Goal: Transaction & Acquisition: Obtain resource

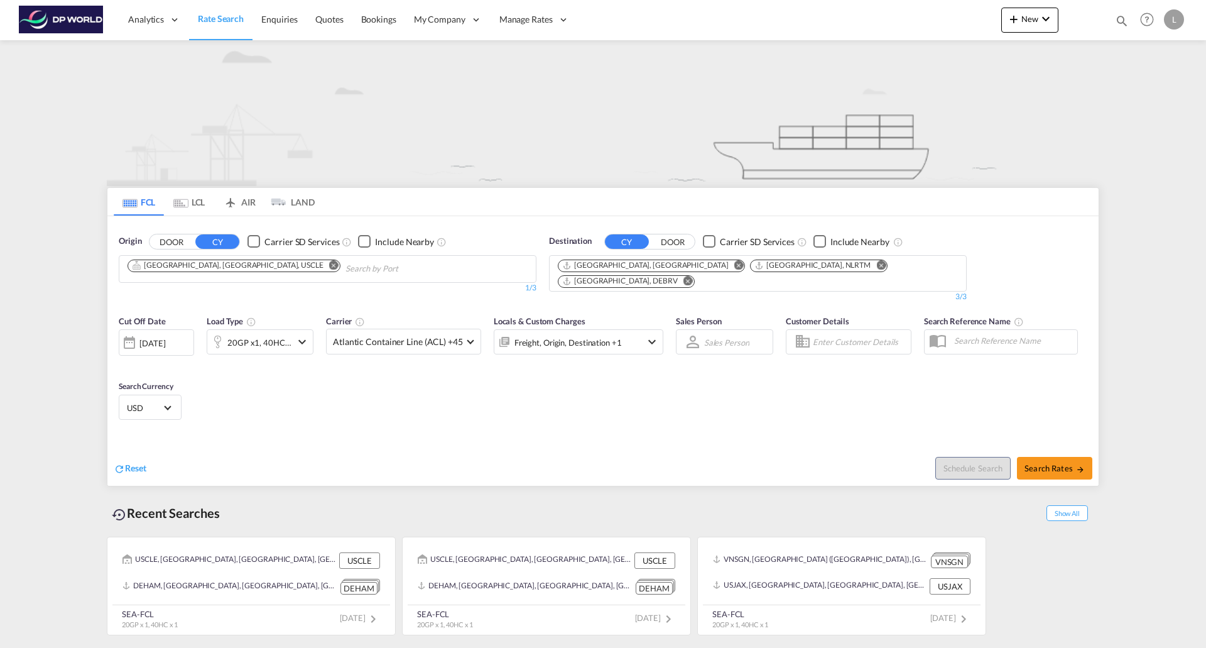
click at [329, 262] on md-icon "Remove" at bounding box center [333, 264] width 9 height 9
click at [877, 265] on md-icon "Remove" at bounding box center [881, 264] width 9 height 9
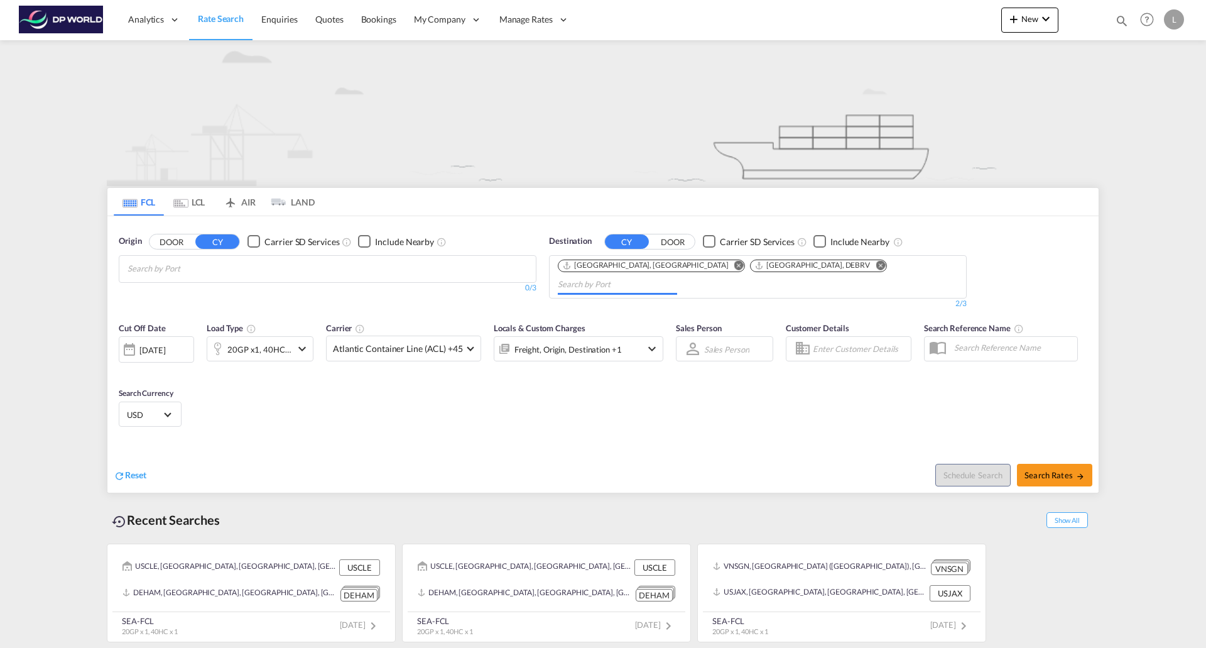
click at [244, 273] on body "Analytics Reports Dashboard Rate Search Enquiries Quotes Bookings" at bounding box center [603, 324] width 1206 height 648
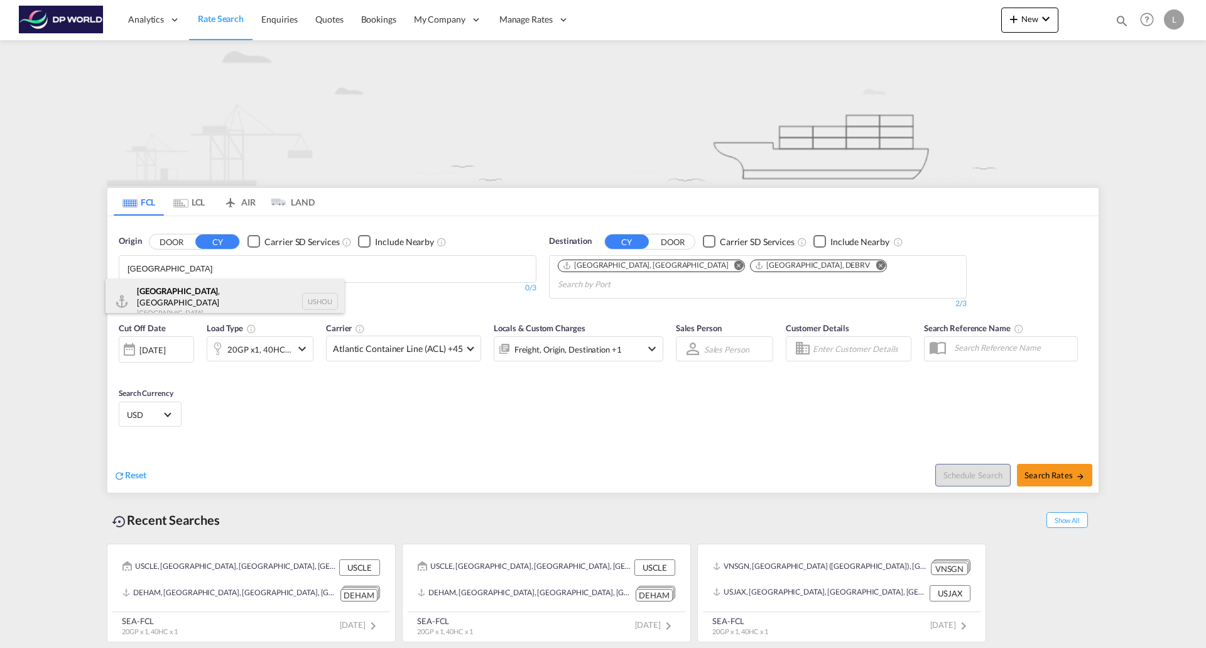
type input "[GEOGRAPHIC_DATA]"
click at [195, 297] on div "[GEOGRAPHIC_DATA] , [GEOGRAPHIC_DATA] [GEOGRAPHIC_DATA] USHOU" at bounding box center [225, 301] width 239 height 45
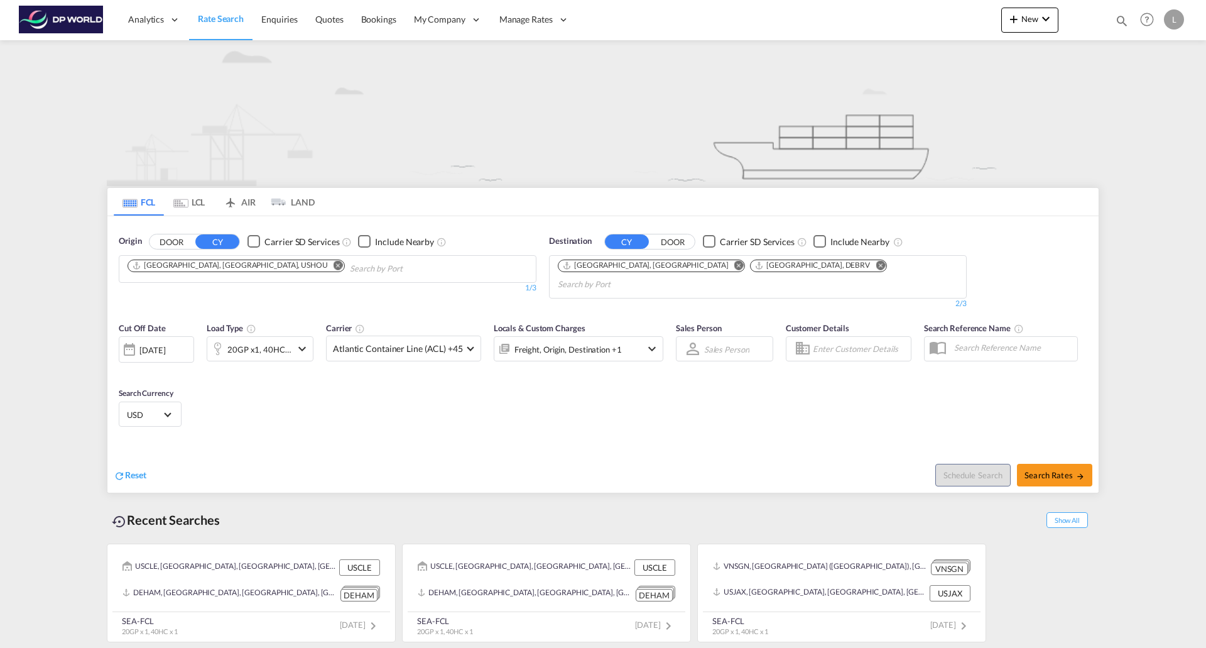
click at [304, 341] on md-icon "icon-chevron-down" at bounding box center [302, 348] width 15 height 15
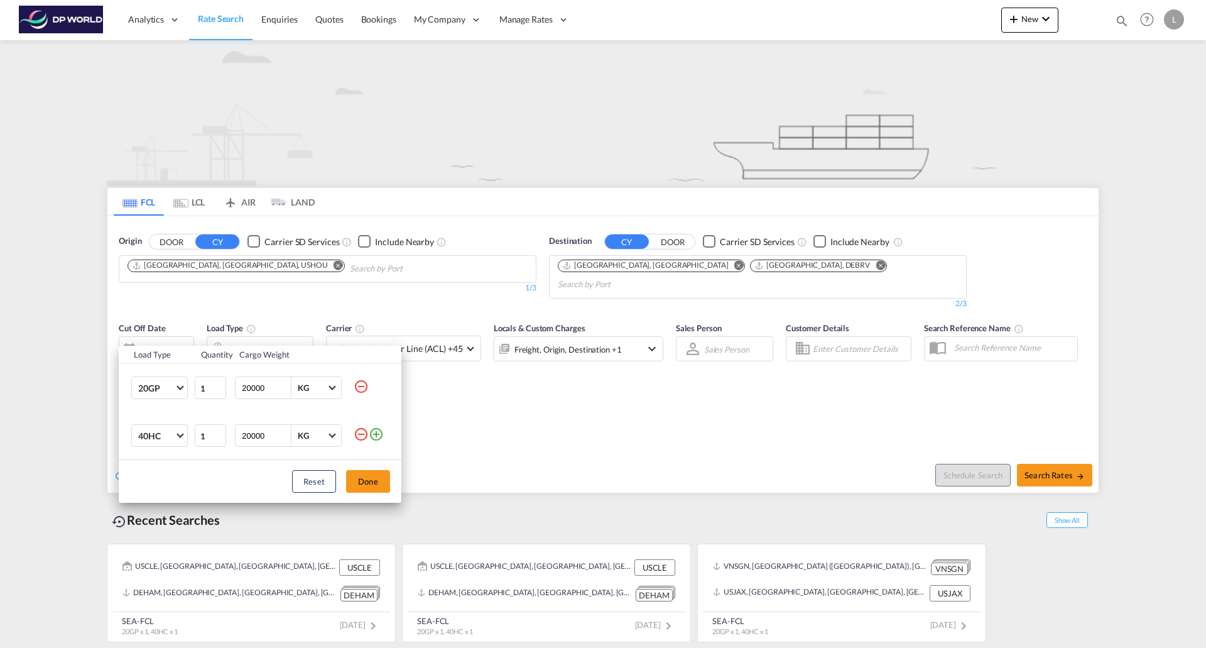
click at [359, 386] on md-icon "icon-minus-circle-outline" at bounding box center [361, 386] width 15 height 15
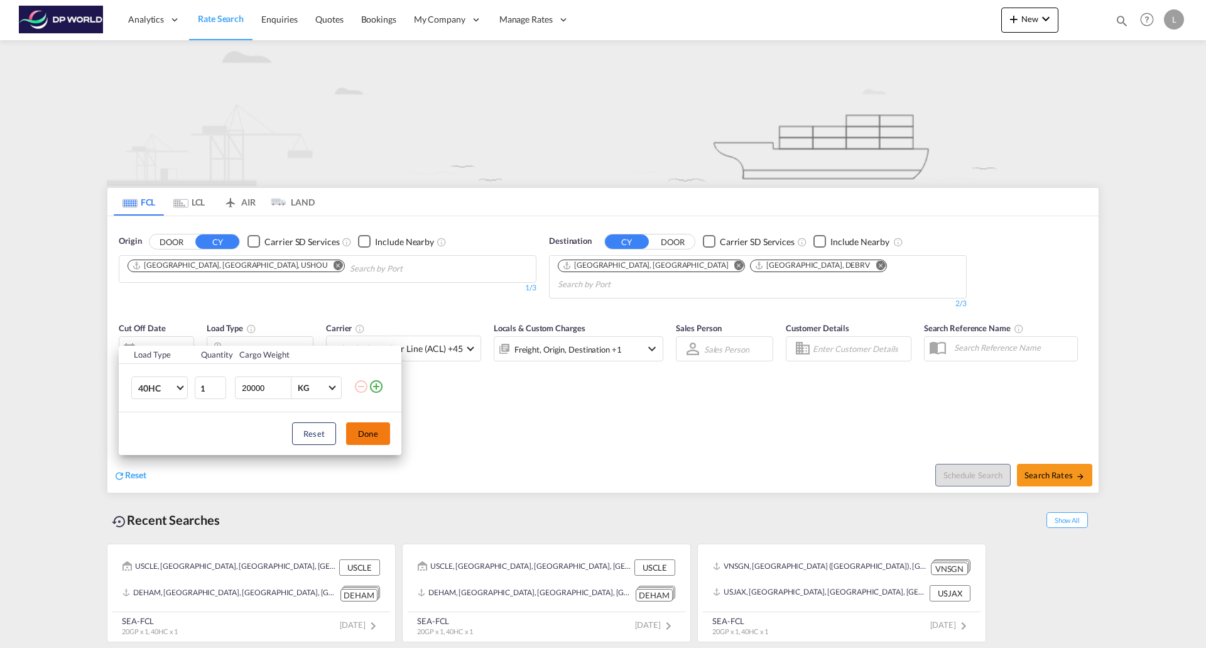
click at [368, 432] on button "Done" at bounding box center [368, 433] width 44 height 23
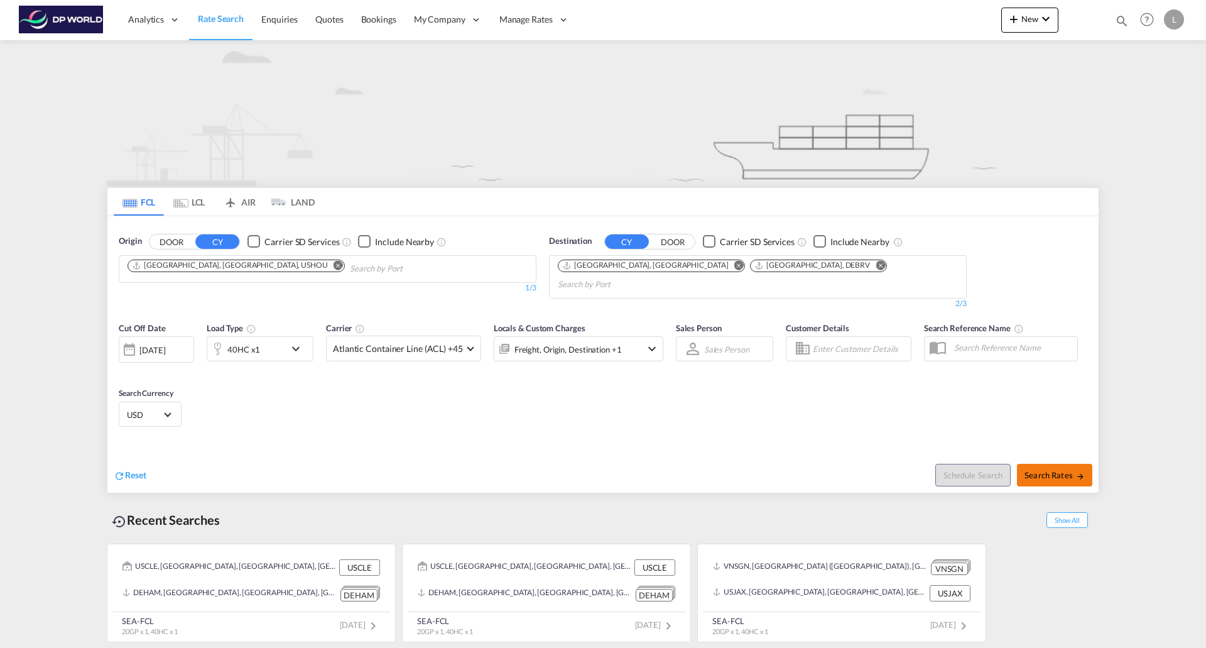
click at [1041, 466] on button "Search Rates" at bounding box center [1054, 475] width 75 height 23
type input "USHOU to DEHAM,DEBRV / [DATE]"
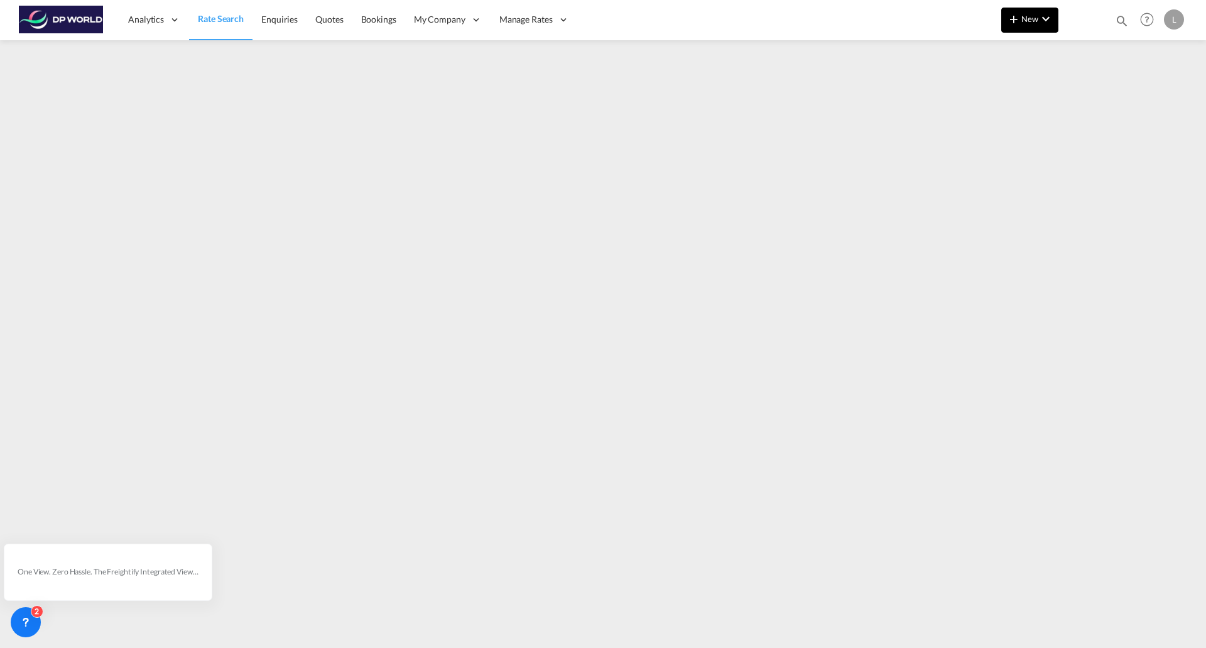
click at [1037, 18] on span "New" at bounding box center [1030, 19] width 47 height 10
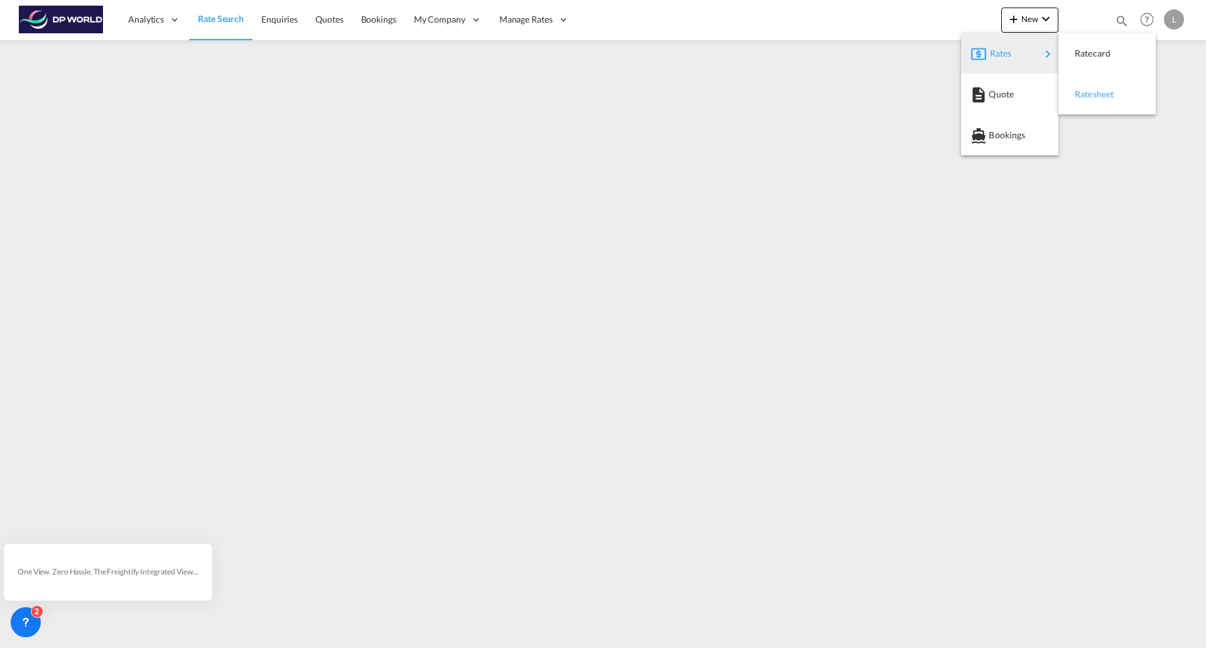
click at [1089, 96] on span "Ratesheet" at bounding box center [1082, 94] width 14 height 25
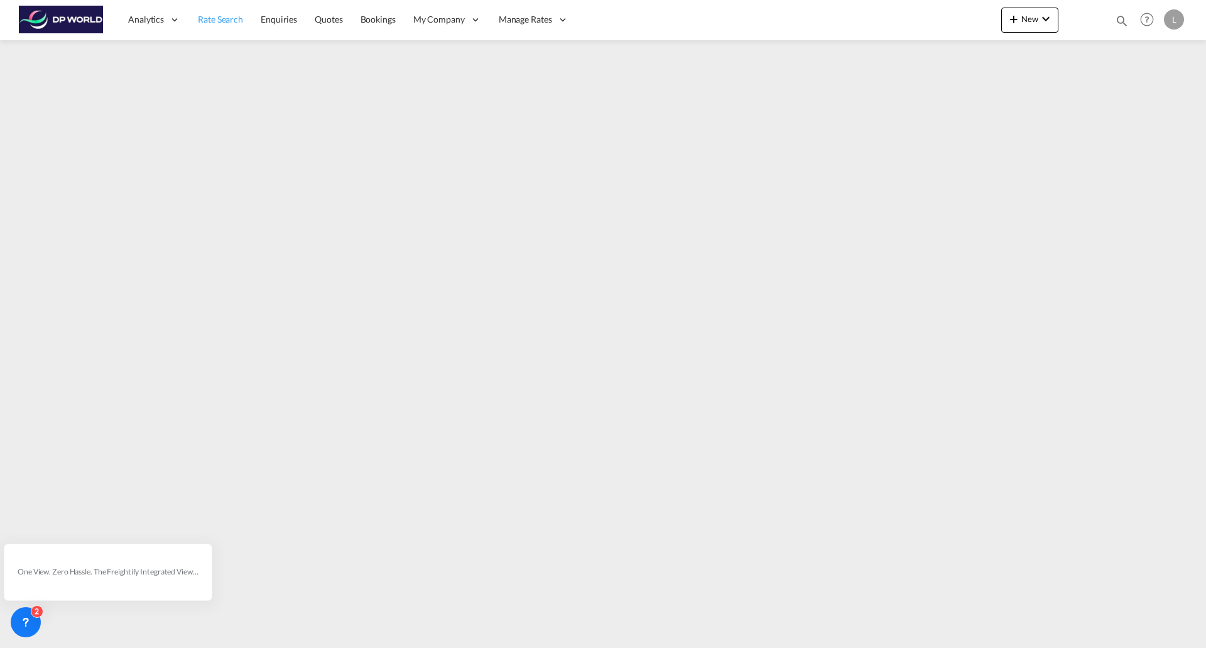
click at [210, 17] on span "Rate Search" at bounding box center [220, 19] width 45 height 11
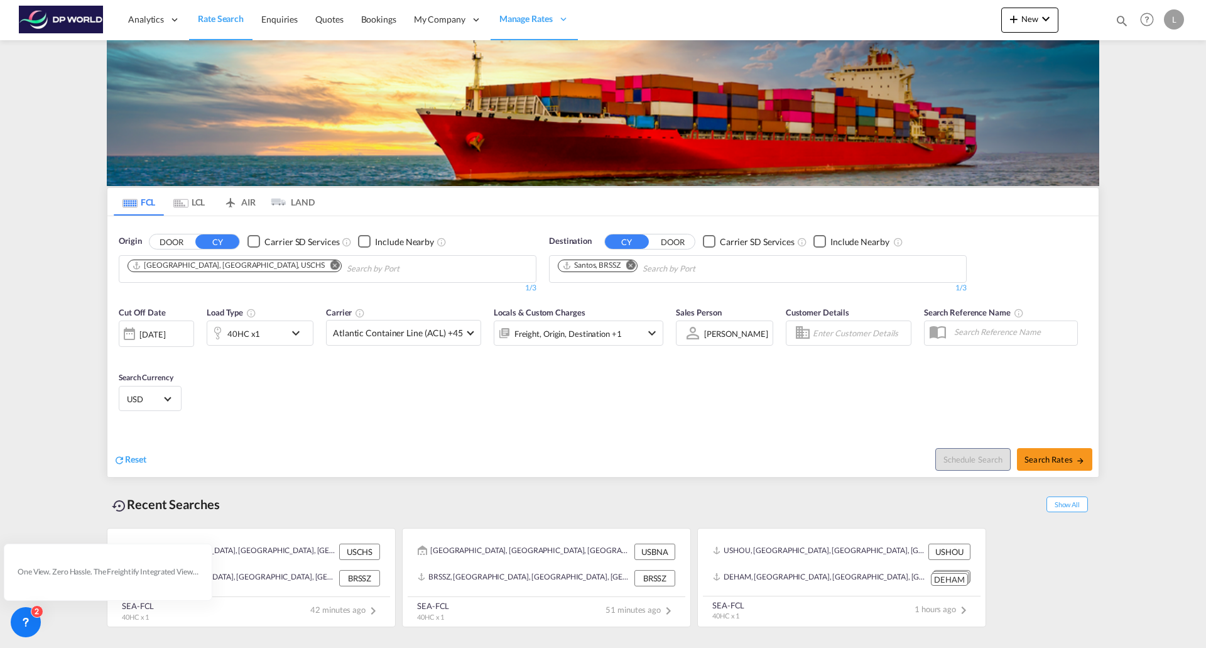
click at [331, 263] on md-icon "Remove" at bounding box center [335, 264] width 9 height 9
click at [635, 264] on md-icon "Remove" at bounding box center [630, 264] width 9 height 9
click at [317, 263] on body "Analytics Reports Dashboard Rate Search Enquiries Quotes Bookings" at bounding box center [603, 324] width 1206 height 648
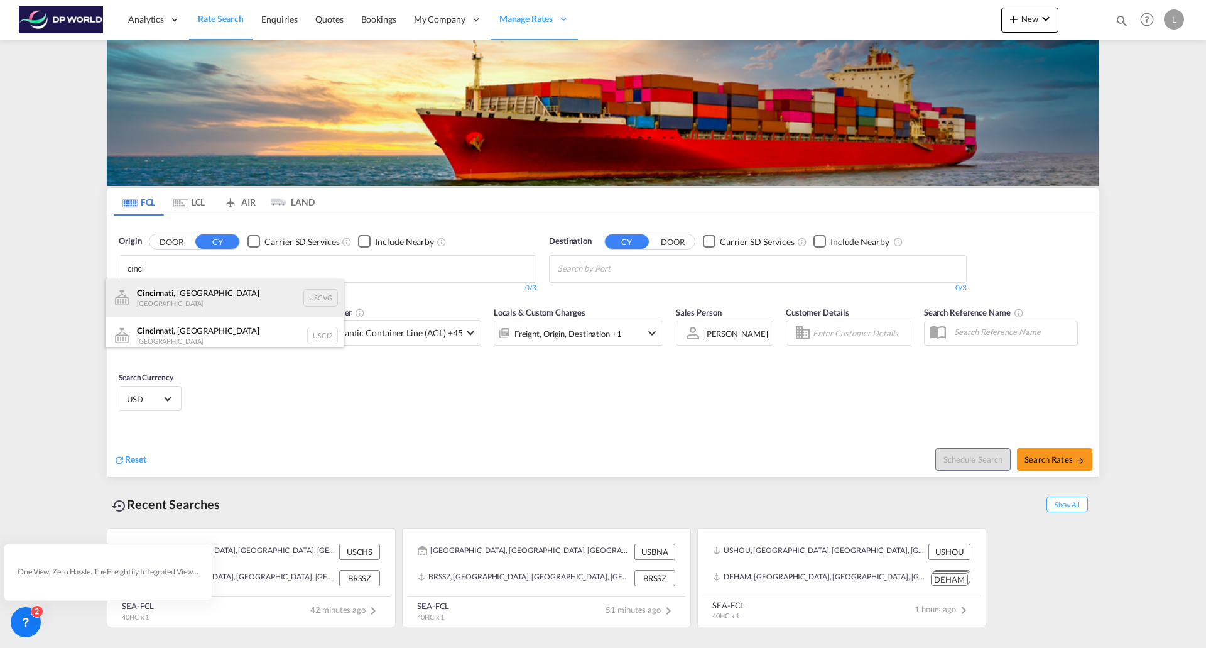
type input "cinci"
click at [169, 296] on div "Cinci nnati, OH United States USCVG" at bounding box center [225, 298] width 239 height 38
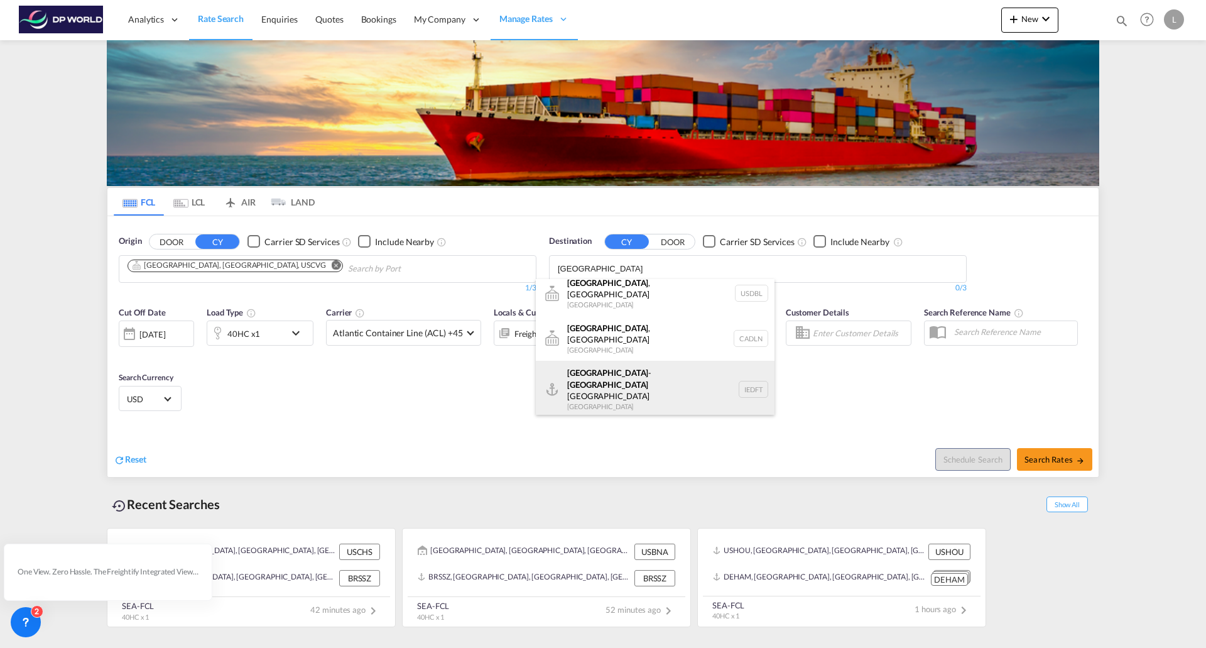
scroll to position [15, 0]
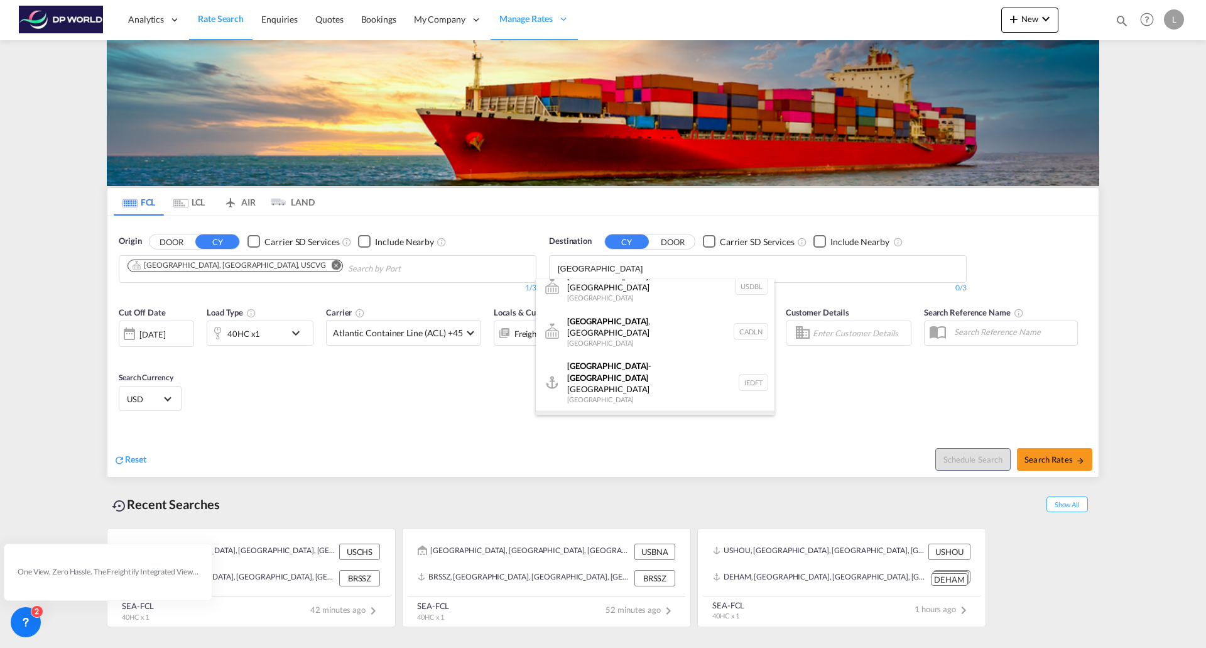
type input "[GEOGRAPHIC_DATA]"
click at [581, 410] on div "[GEOGRAPHIC_DATA] [GEOGRAPHIC_DATA] IEDUB" at bounding box center [655, 429] width 239 height 38
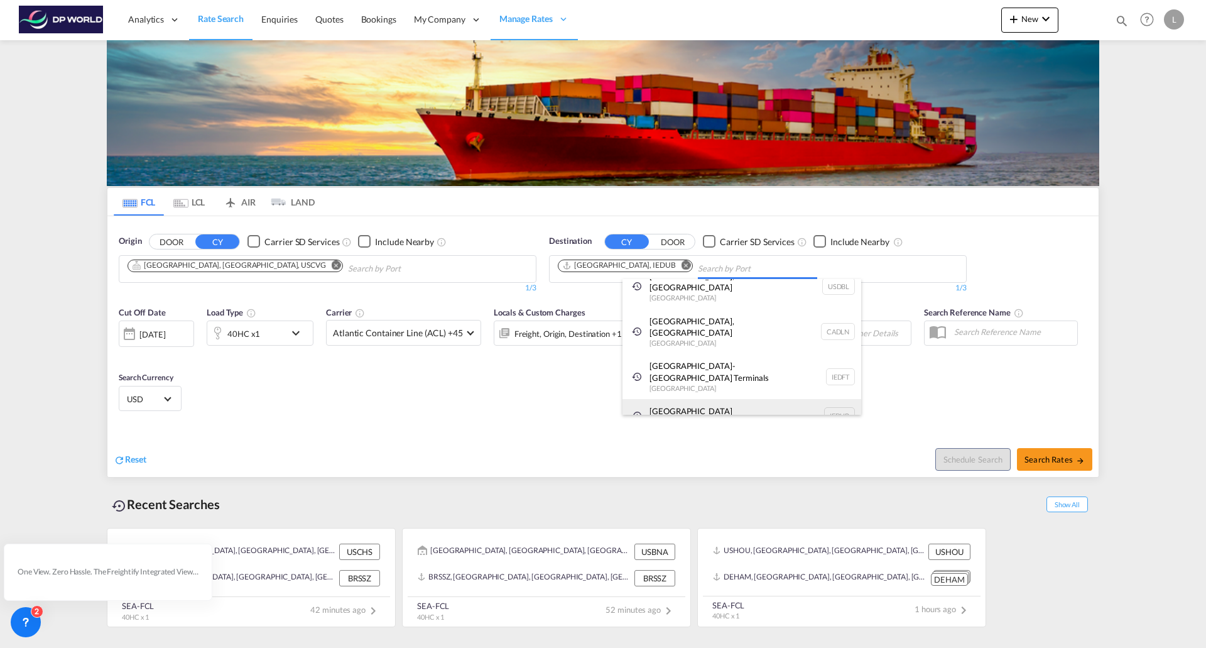
scroll to position [0, 0]
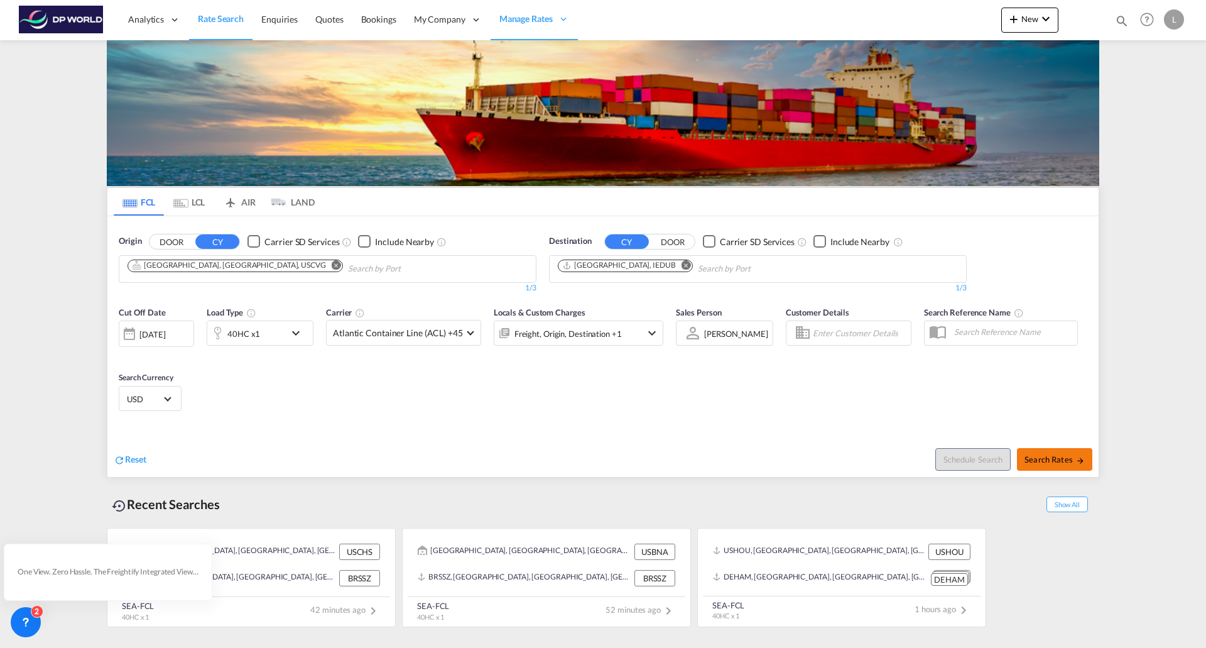
click at [1052, 466] on button "Search Rates" at bounding box center [1054, 459] width 75 height 23
type input "USCVG to IEDUB / [DATE]"
